Goal: Information Seeking & Learning: Learn about a topic

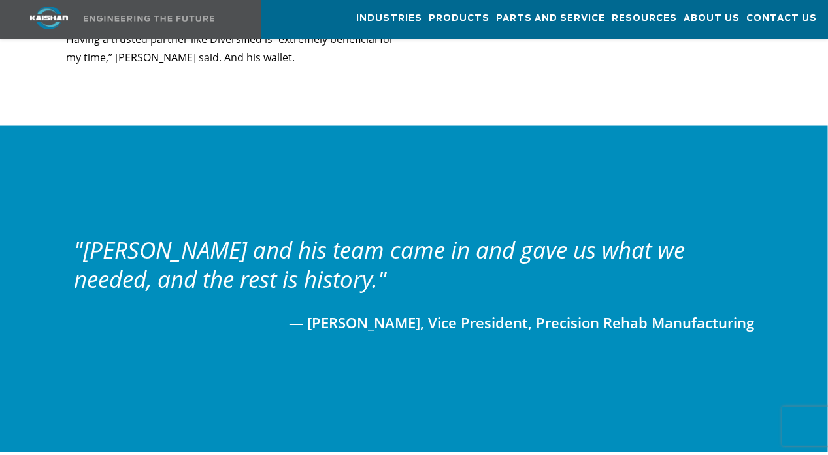
scroll to position [1834, 0]
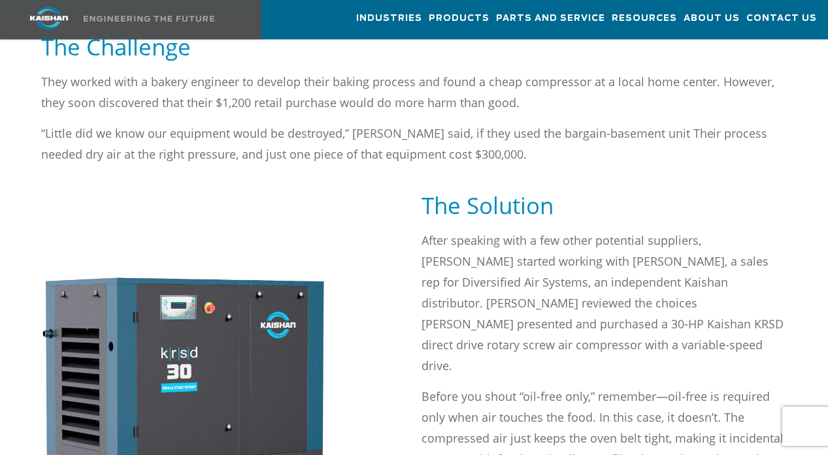
scroll to position [1270, 0]
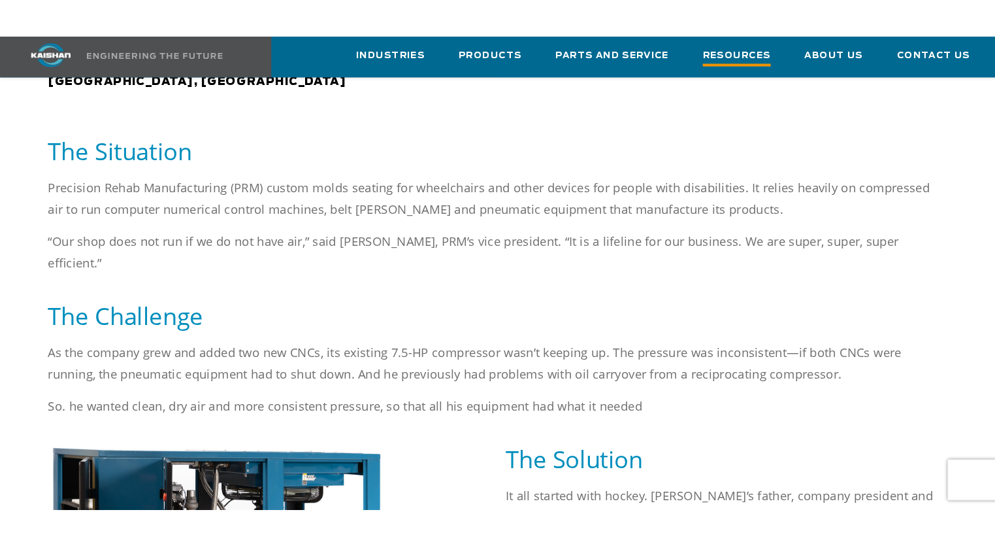
scroll to position [649, 0]
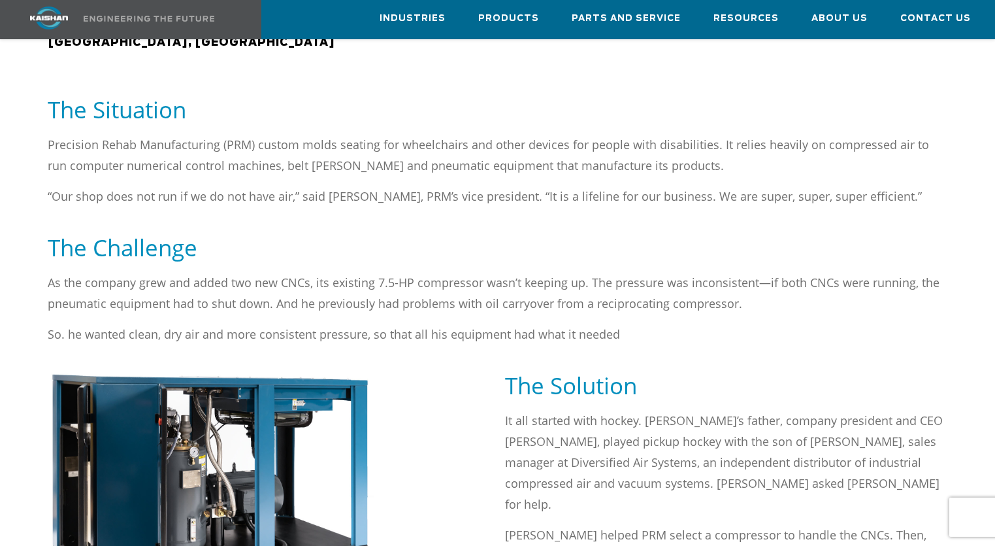
click at [655, 250] on div "The Challenge" at bounding box center [497, 252] width 915 height 39
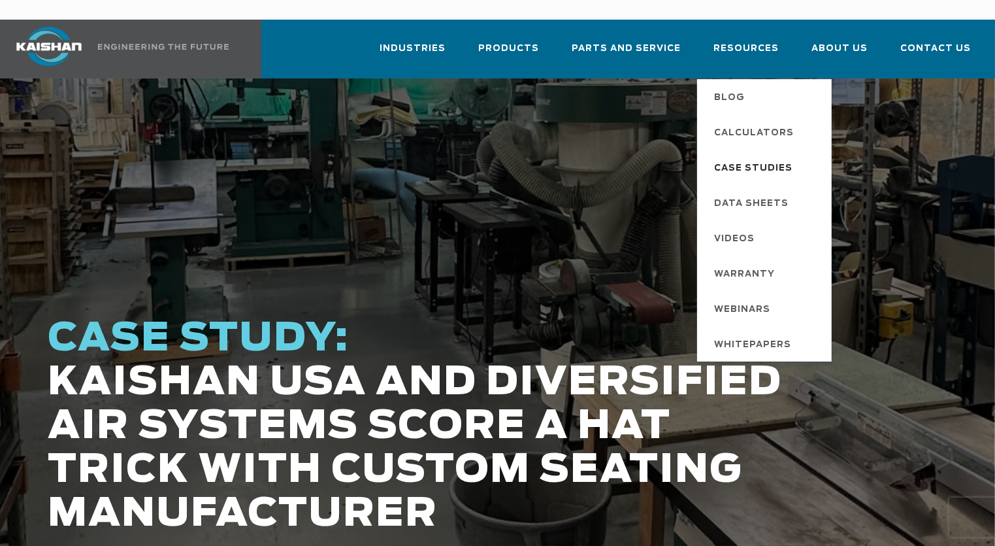
click at [772, 157] on span "Case Studies" at bounding box center [753, 168] width 78 height 22
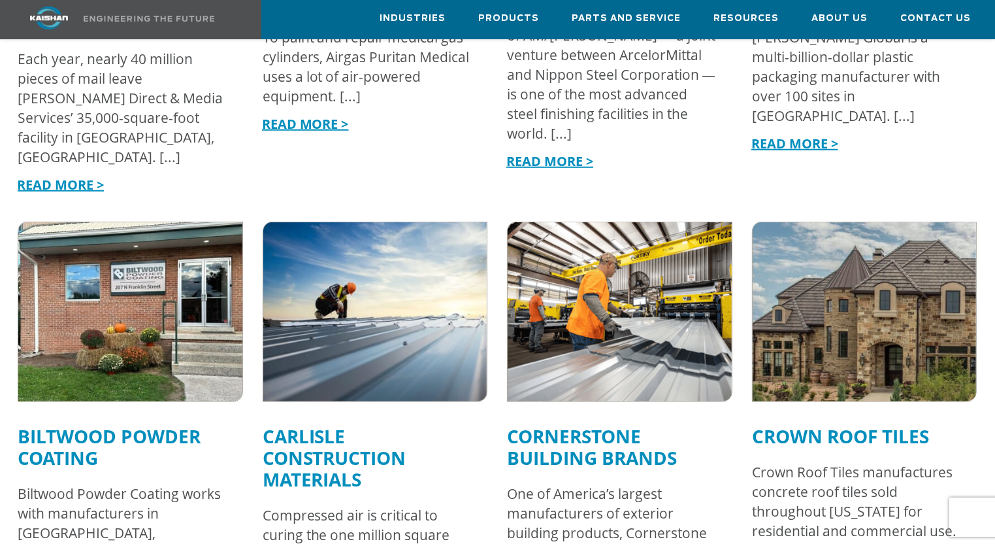
scroll to position [1199, 0]
click at [375, 423] on link "Carlisle Construction Materials" at bounding box center [335, 457] width 144 height 68
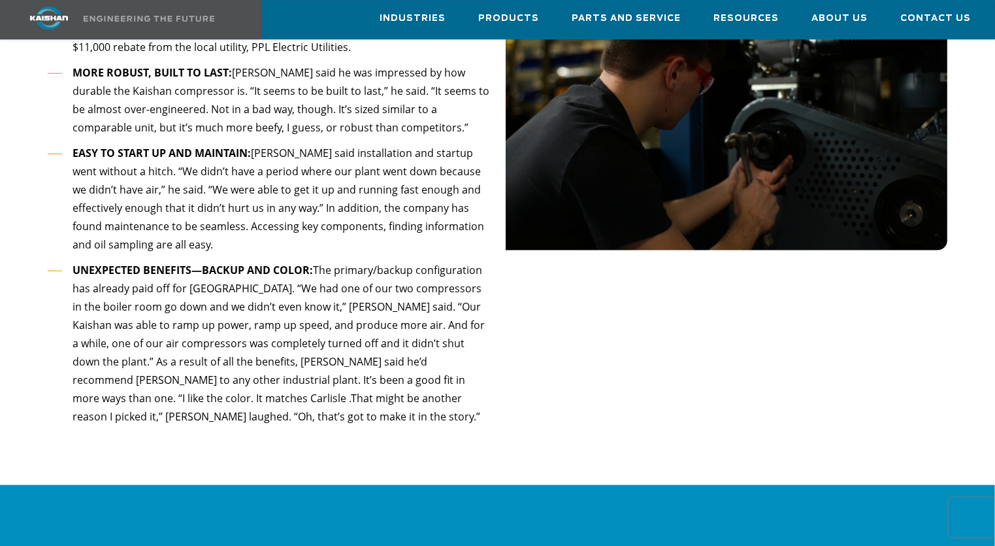
scroll to position [1411, 0]
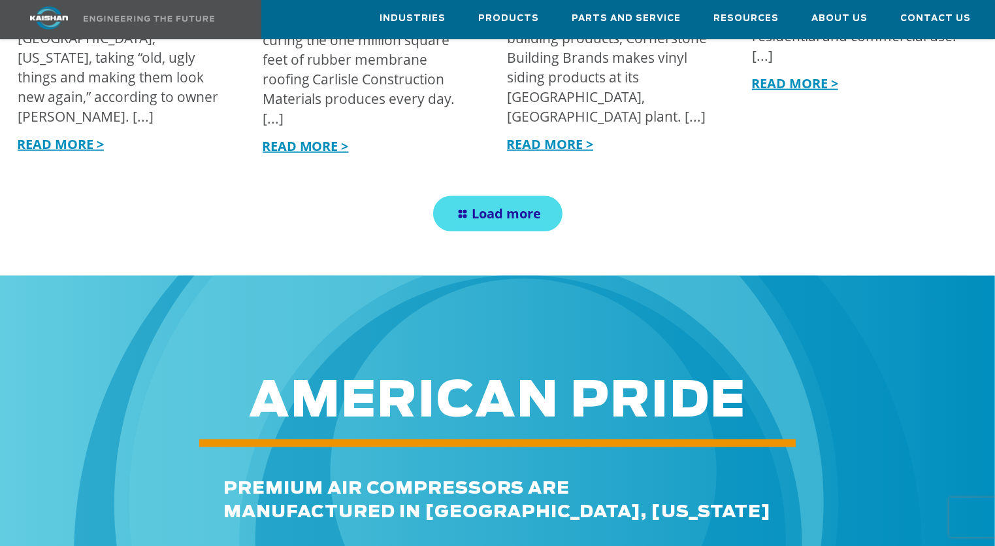
scroll to position [1269, 0]
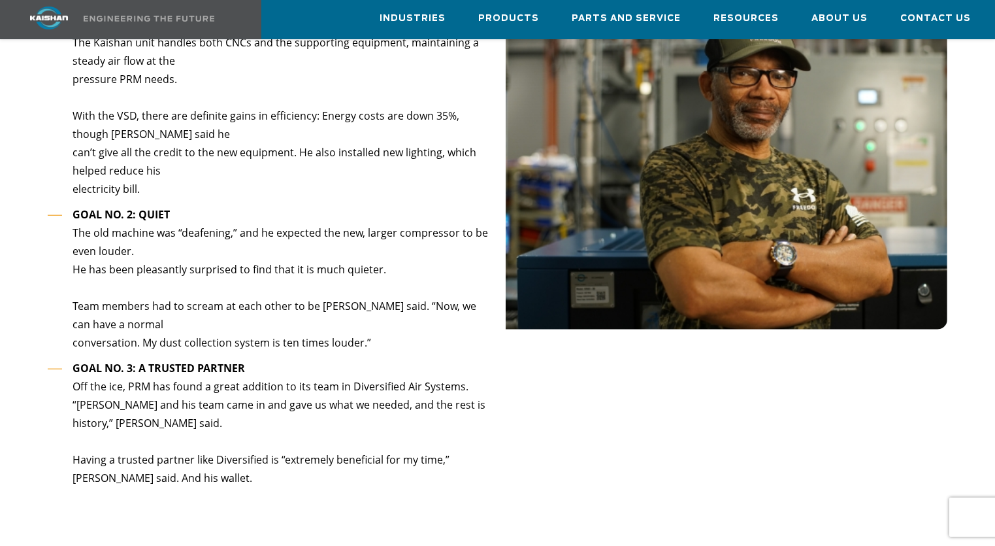
scroll to position [1341, 0]
